Goal: Task Accomplishment & Management: Manage account settings

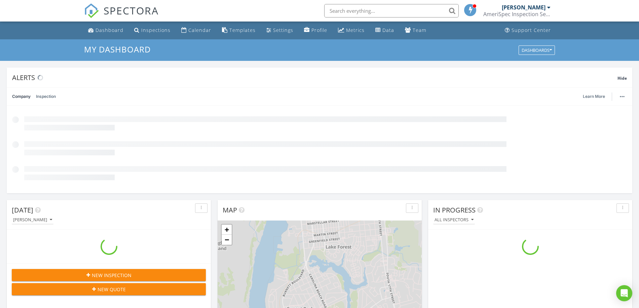
scroll to position [626, 653]
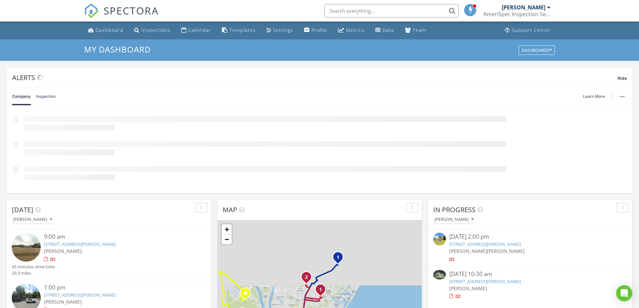
click at [347, 9] on input "text" at bounding box center [391, 10] width 135 height 13
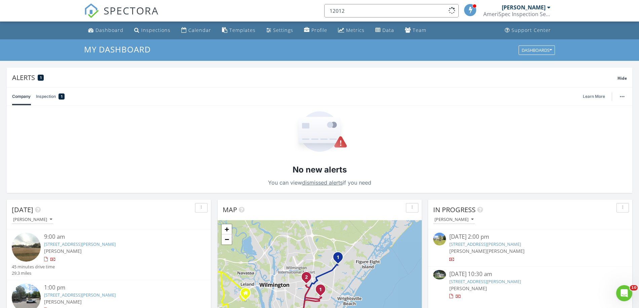
scroll to position [0, 0]
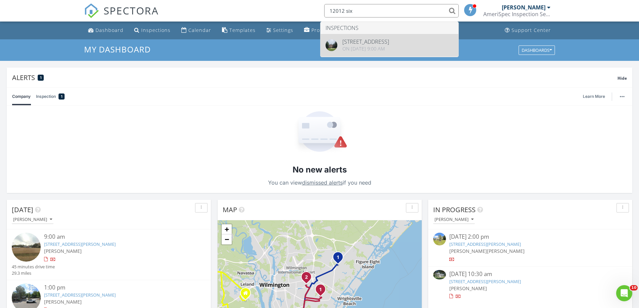
type input "12012 six"
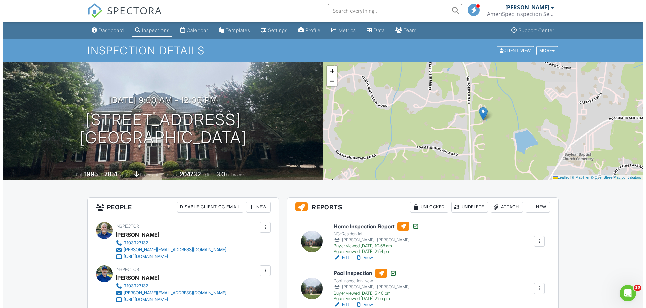
scroll to position [15, 0]
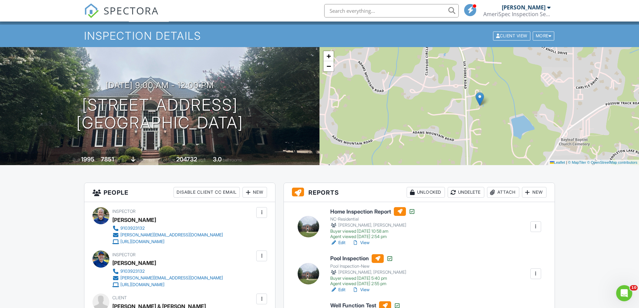
click at [500, 194] on div "Attach" at bounding box center [503, 192] width 32 height 11
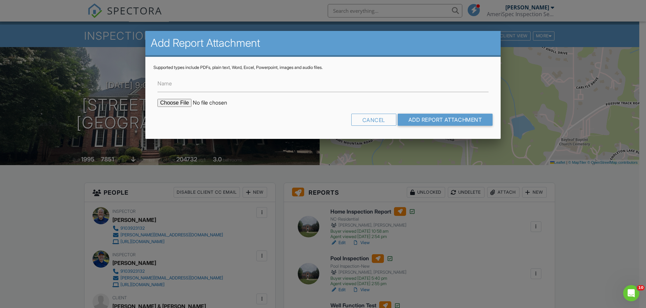
click at [221, 102] on input "file" at bounding box center [214, 103] width 114 height 8
click at [188, 101] on input "file" at bounding box center [214, 103] width 114 height 8
type input "C:\fakepath\12012-Six-Forks_RadonReport_11a662ff-5756-45a7-9f37-b1d0334a5372.pdf"
click at [445, 121] on input "Add Report Attachment" at bounding box center [445, 120] width 95 height 12
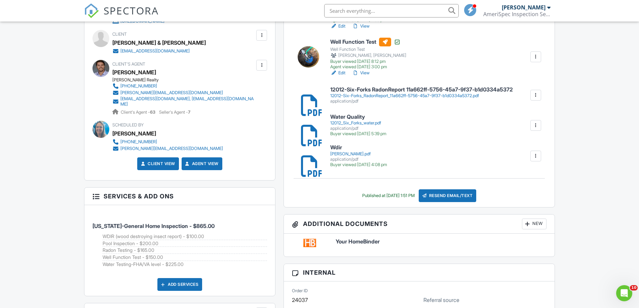
scroll to position [239, 0]
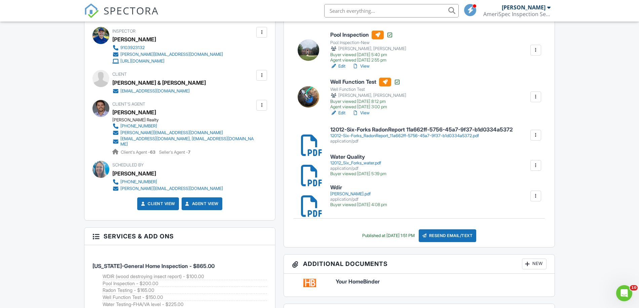
click at [538, 136] on div at bounding box center [536, 135] width 7 height 7
click at [535, 138] on div at bounding box center [536, 135] width 7 height 7
click at [531, 151] on link "Delete" at bounding box center [531, 153] width 25 height 7
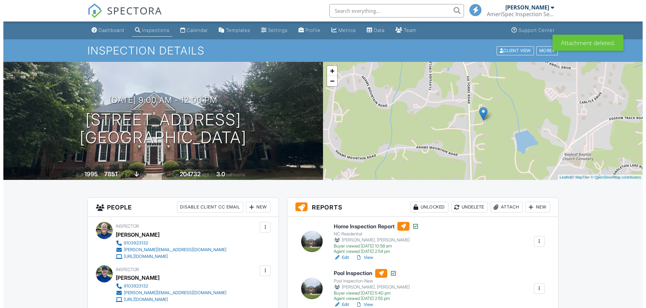
scroll to position [12, 0]
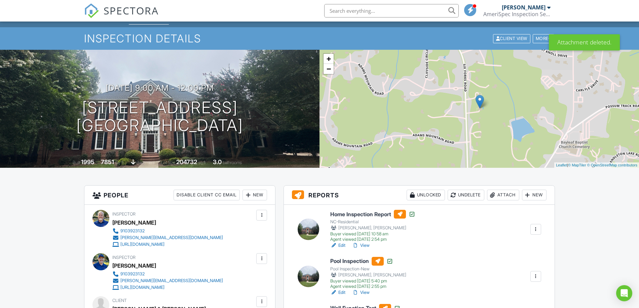
click at [502, 195] on div "Attach" at bounding box center [503, 195] width 32 height 11
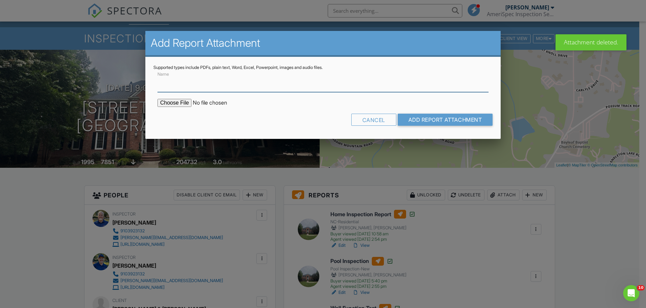
scroll to position [0, 0]
type input "Radon"
click at [165, 104] on input "file" at bounding box center [214, 103] width 114 height 8
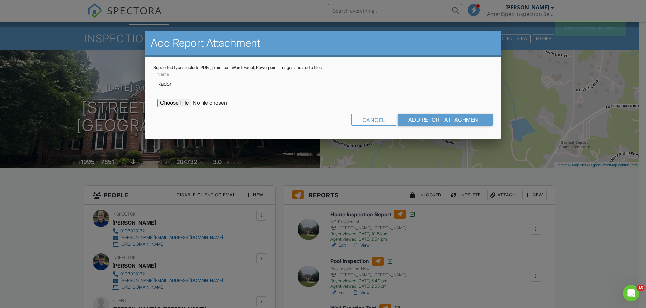
type input "C:\fakepath\12012-Six-Forks_RadonReport_11a662ff-5756-45a7-9f37-b1d0334a5372.pdf"
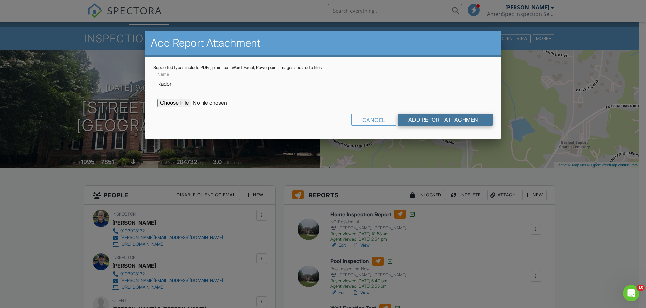
click at [442, 122] on input "Add Report Attachment" at bounding box center [445, 120] width 95 height 12
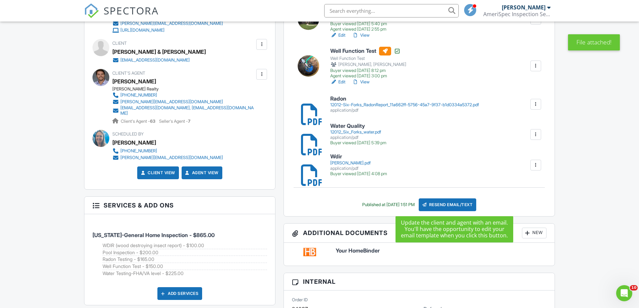
click at [462, 205] on div "Resend Email/Text" at bounding box center [448, 204] width 58 height 13
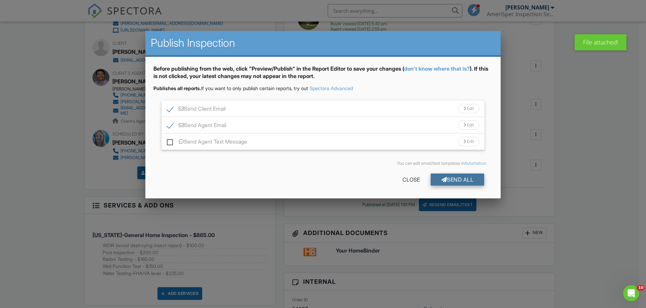
click at [459, 180] on div "Send All" at bounding box center [458, 180] width 54 height 12
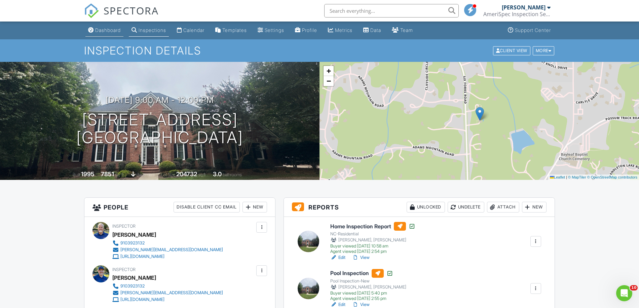
click at [105, 30] on div "Dashboard" at bounding box center [108, 30] width 26 height 6
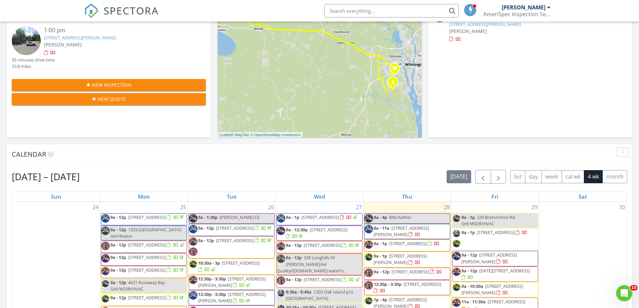
scroll to position [332, 0]
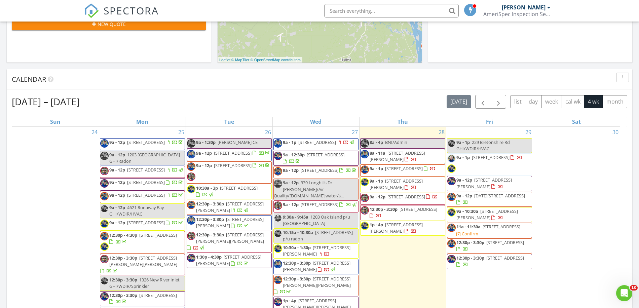
click at [483, 216] on span "1800 Eastwood Rd 233, Wilmington 28403" at bounding box center [488, 214] width 62 height 12
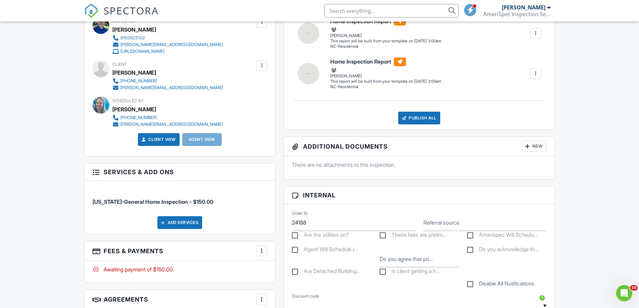
scroll to position [38, 0]
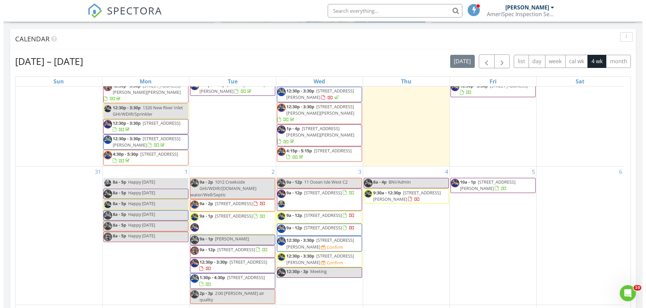
scroll to position [145, 0]
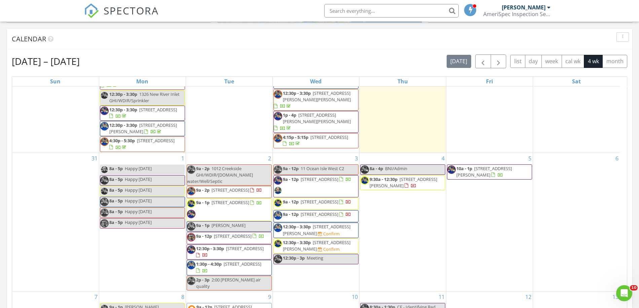
click at [630, 151] on div "[DATE] – [DATE] [DATE] list day week cal wk 4 wk month Sun Mon Tue Wed Thu Fri …" at bounding box center [320, 202] width 626 height 306
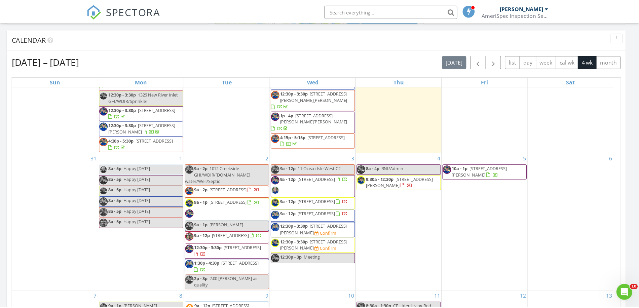
scroll to position [626, 653]
